Goal: Task Accomplishment & Management: Manage account settings

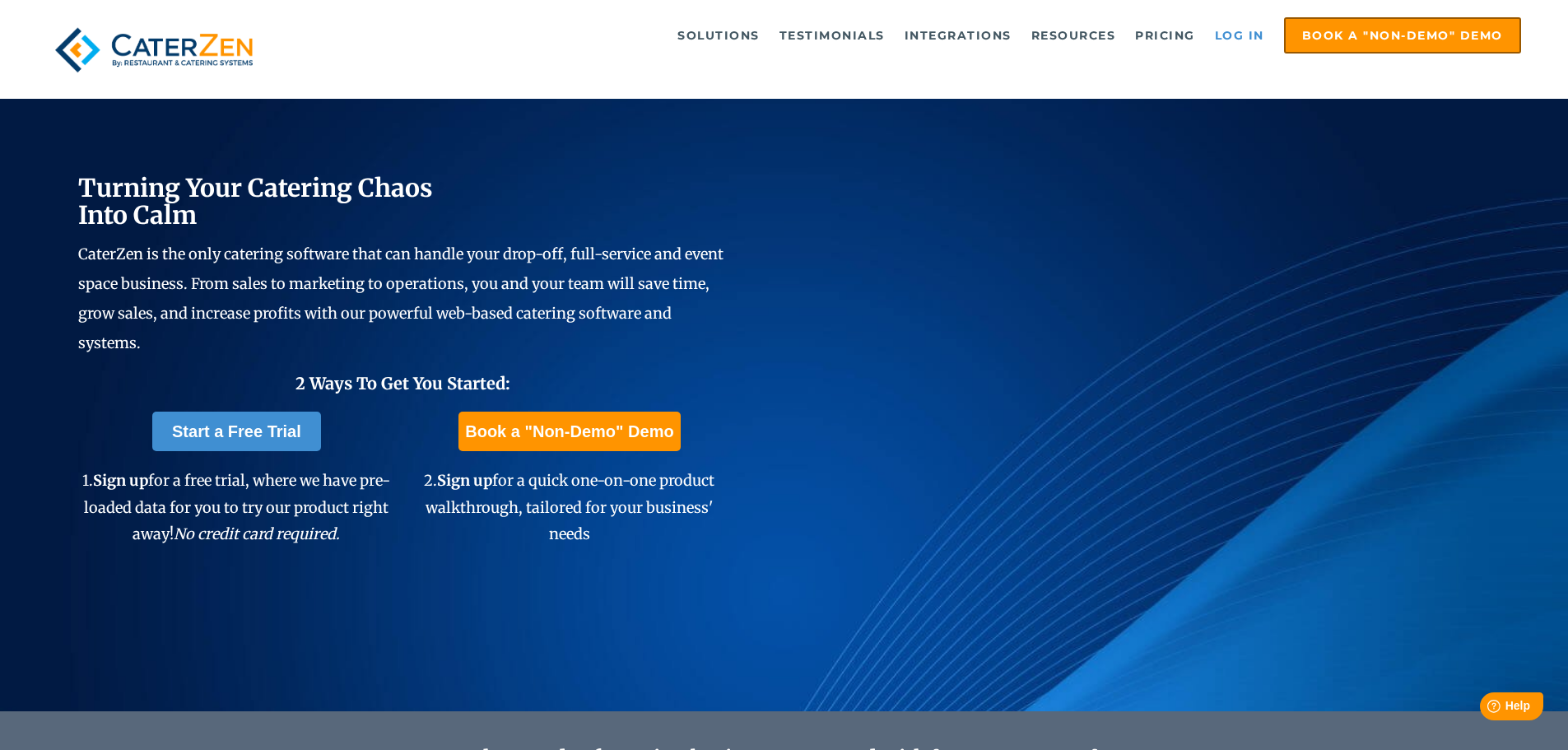
click at [1220, 34] on link "Log in" at bounding box center [1239, 35] width 66 height 33
click at [1251, 34] on link "Log in" at bounding box center [1239, 35] width 66 height 33
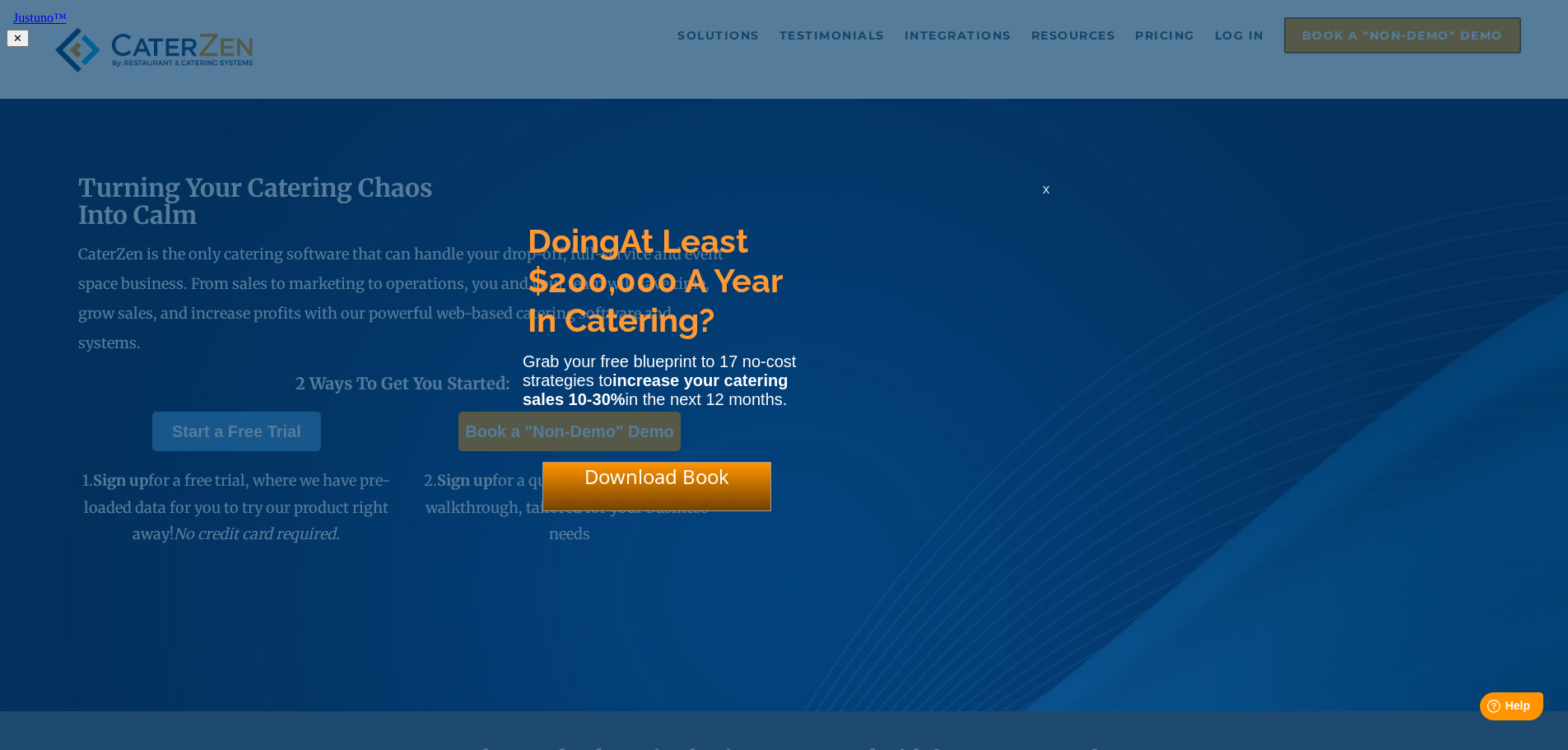
click at [1050, 193] on div "x" at bounding box center [1046, 189] width 27 height 15
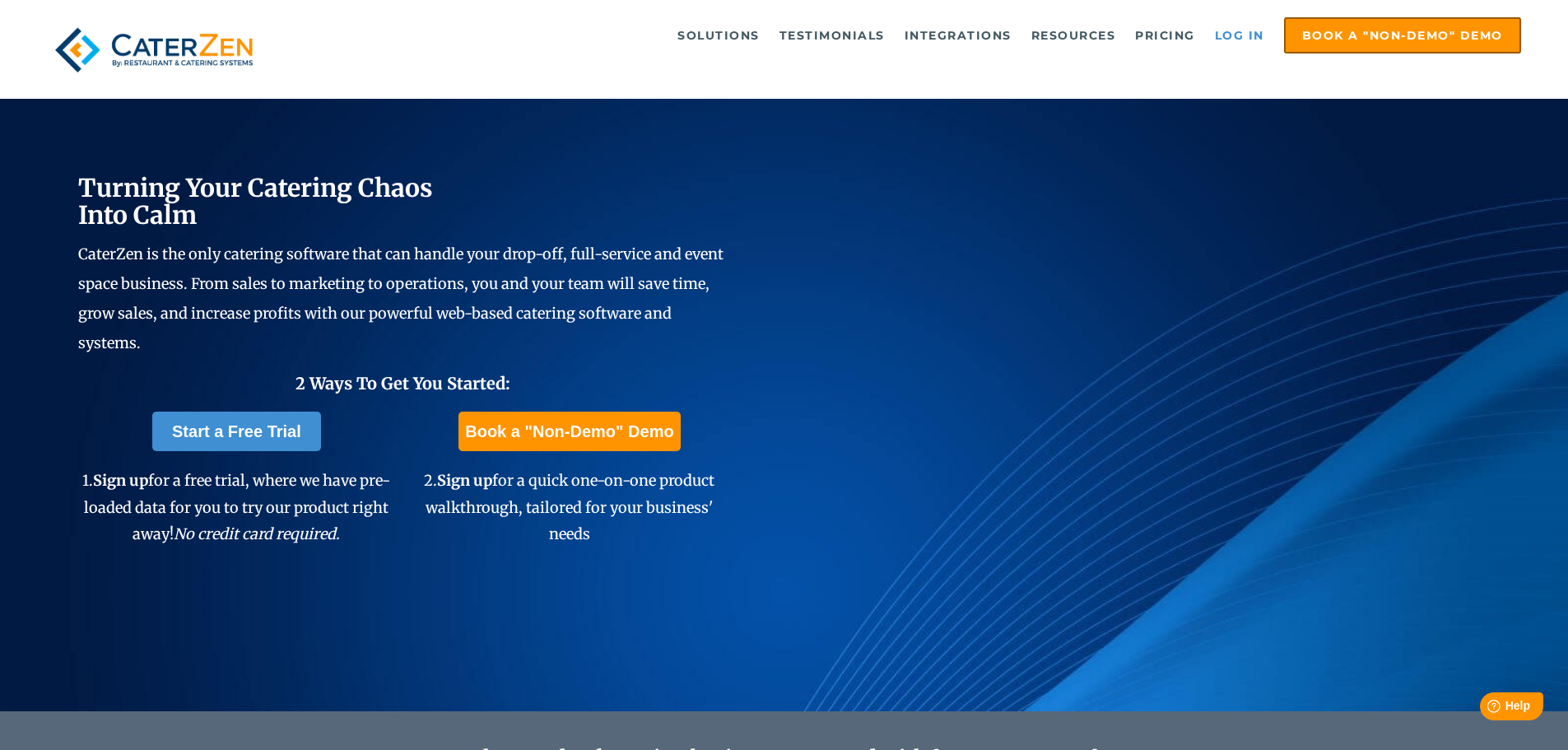
click at [1258, 38] on link "Log in" at bounding box center [1239, 35] width 66 height 33
click at [1232, 35] on link "Log in" at bounding box center [1239, 35] width 66 height 33
click at [1230, 34] on link "Log in" at bounding box center [1239, 35] width 66 height 33
click at [1233, 33] on link "Log in" at bounding box center [1239, 35] width 66 height 33
click at [1234, 38] on link "Log in" at bounding box center [1239, 35] width 66 height 33
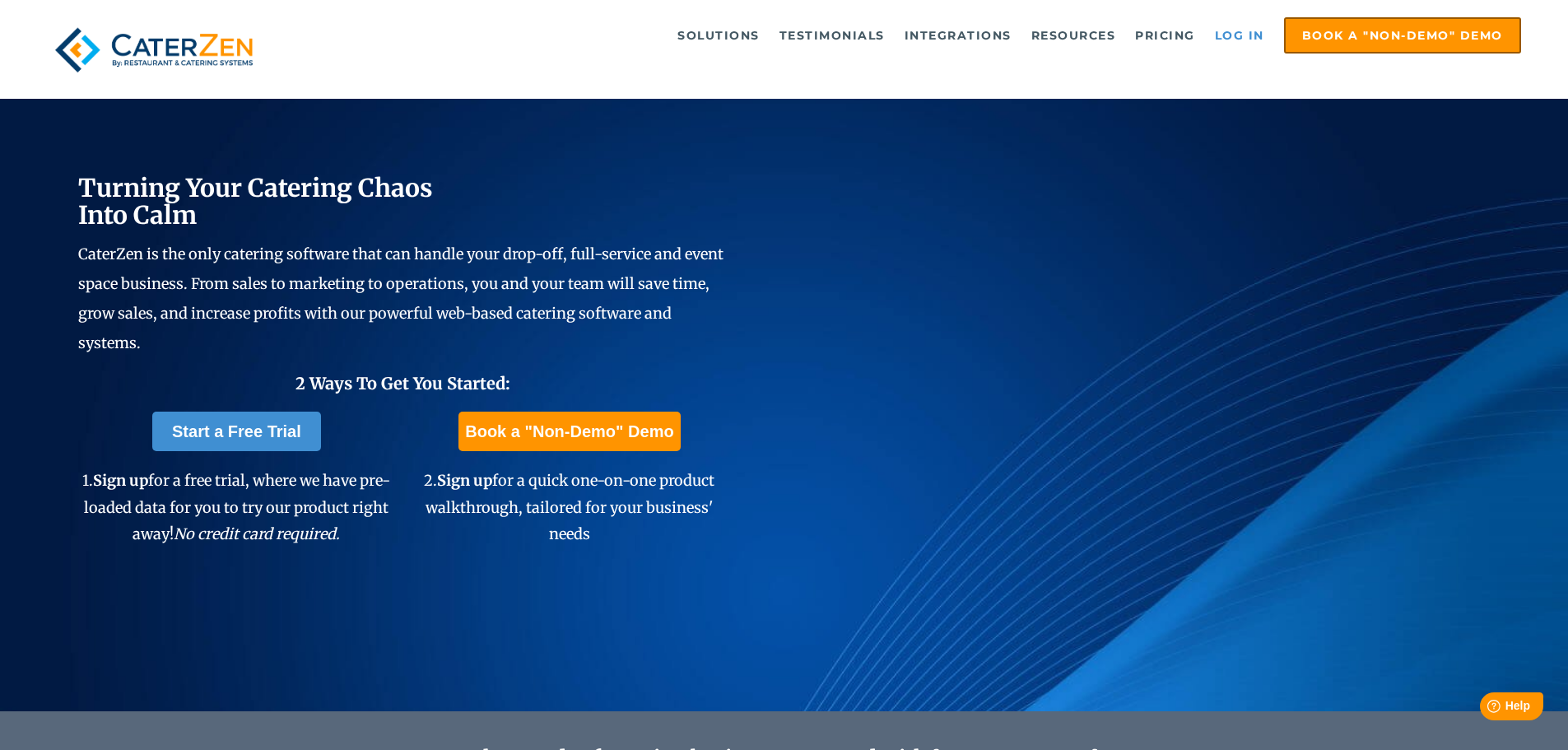
click at [1240, 34] on link "Log in" at bounding box center [1239, 35] width 66 height 33
click at [1226, 36] on link "Log in" at bounding box center [1239, 35] width 66 height 33
click at [1232, 36] on link "Log in" at bounding box center [1239, 35] width 66 height 33
